Goal: Transaction & Acquisition: Purchase product/service

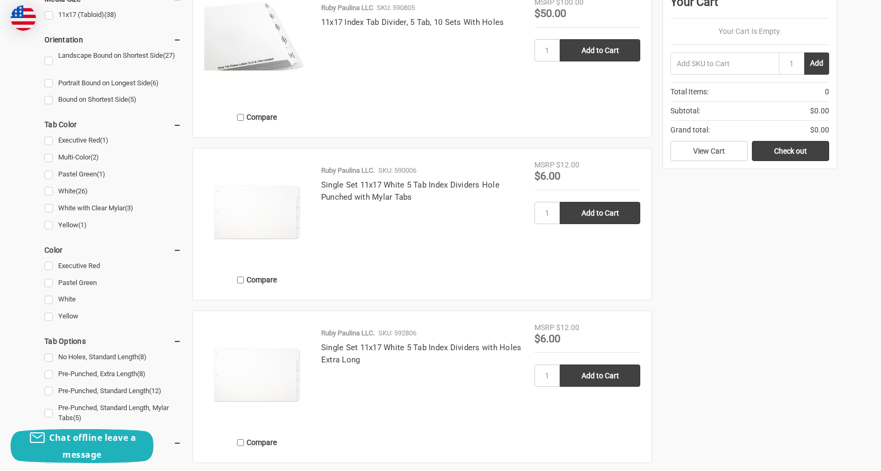
scroll to position [265, 0]
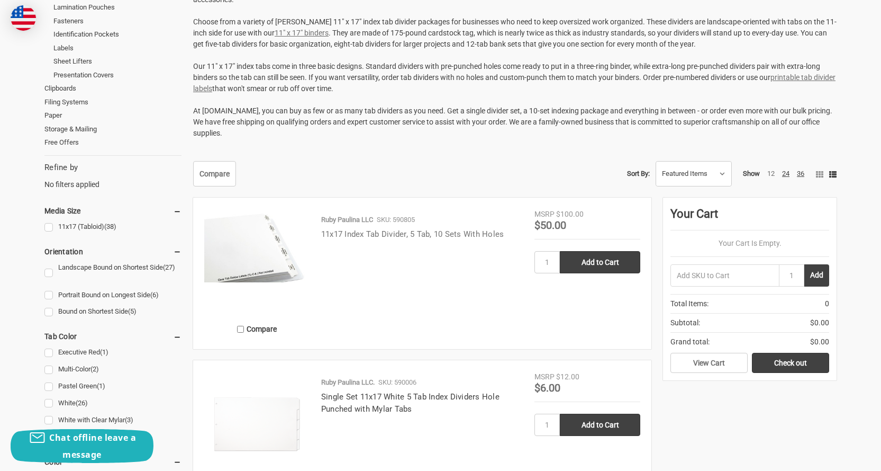
click at [369, 233] on link "11x17 Index Tab Divider, 5 Tab, 10 Sets With Holes" at bounding box center [412, 234] width 183 height 10
